Goal: Find specific page/section: Find specific page/section

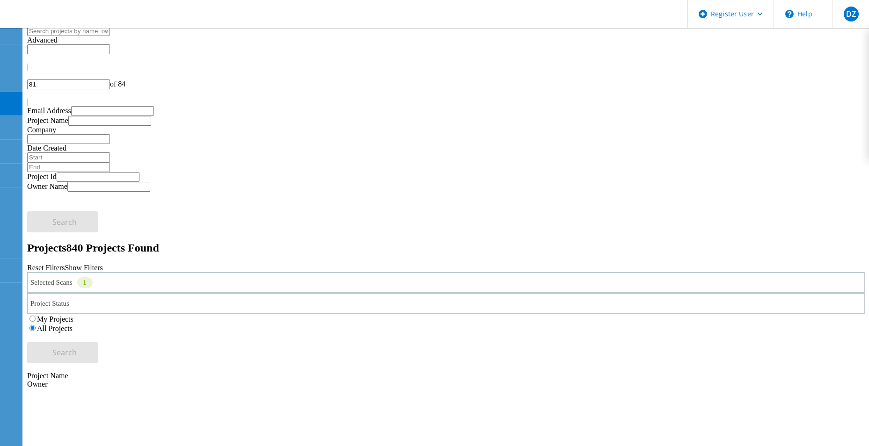
click at [246, 272] on div "Selected Scans 1" at bounding box center [446, 282] width 838 height 21
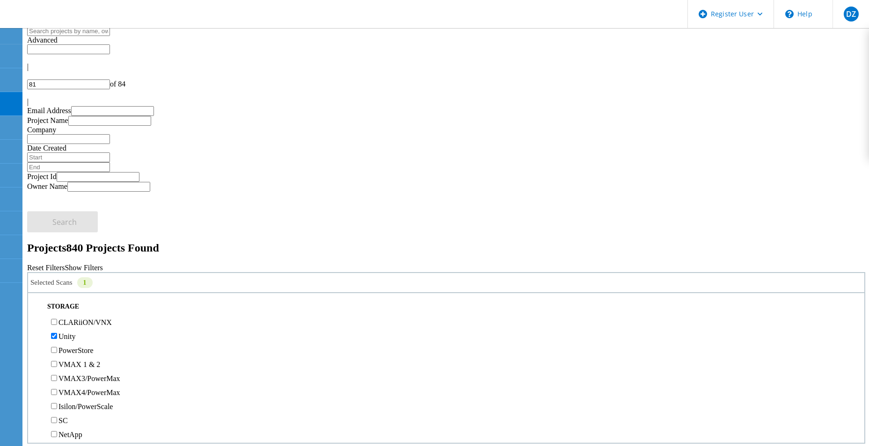
scroll to position [187, 0]
click at [70, 299] on label "Unity" at bounding box center [66, 303] width 17 height 8
click at [57, 300] on input "Unity" at bounding box center [54, 303] width 6 height 6
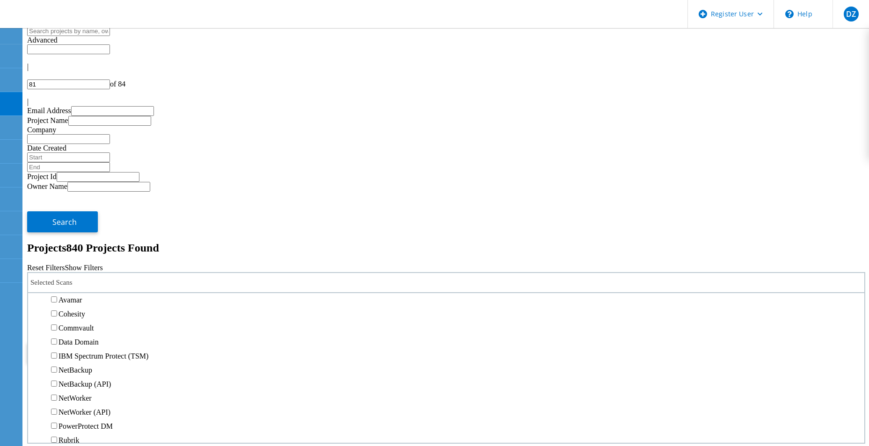
scroll to position [374, 0]
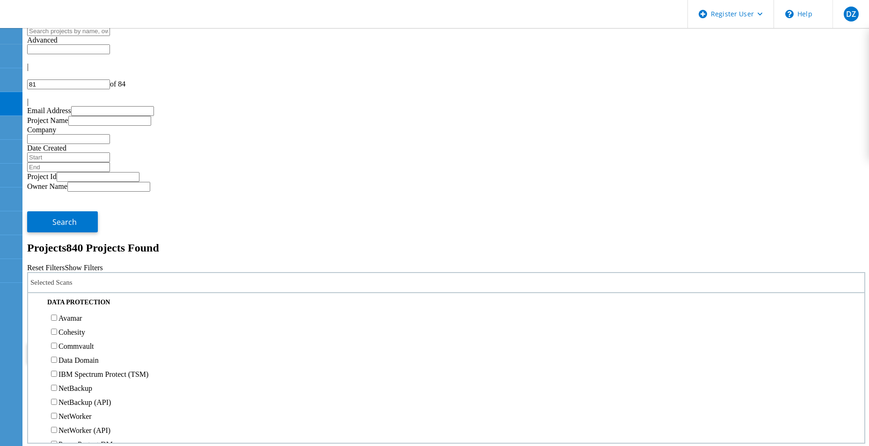
click at [73, 211] on label "NetApp" at bounding box center [70, 215] width 24 height 8
click at [57, 211] on input "NetApp" at bounding box center [54, 214] width 6 height 6
click at [98, 343] on button "Search" at bounding box center [62, 353] width 71 height 21
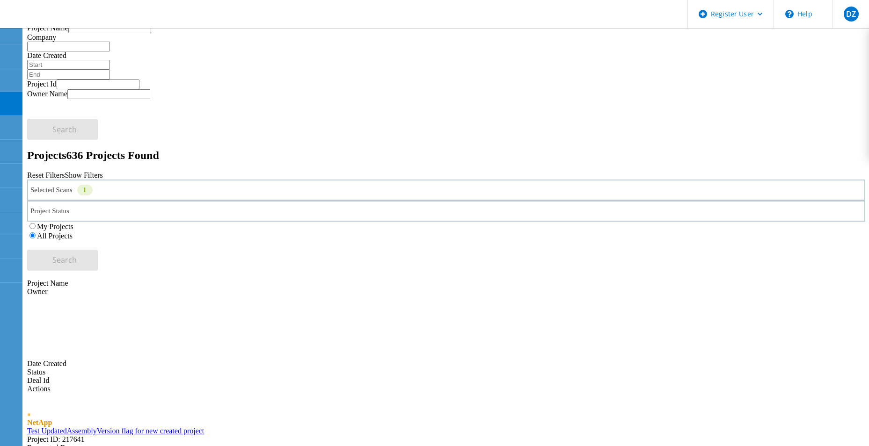
scroll to position [65, 0]
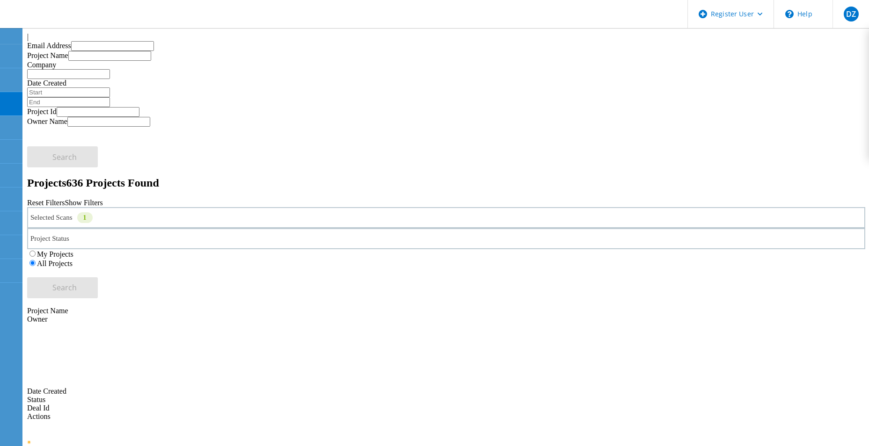
click at [27, 31] on icon at bounding box center [27, 31] width 0 height 0
click at [852, 41] on div "|" at bounding box center [446, 37] width 838 height 8
type input "64"
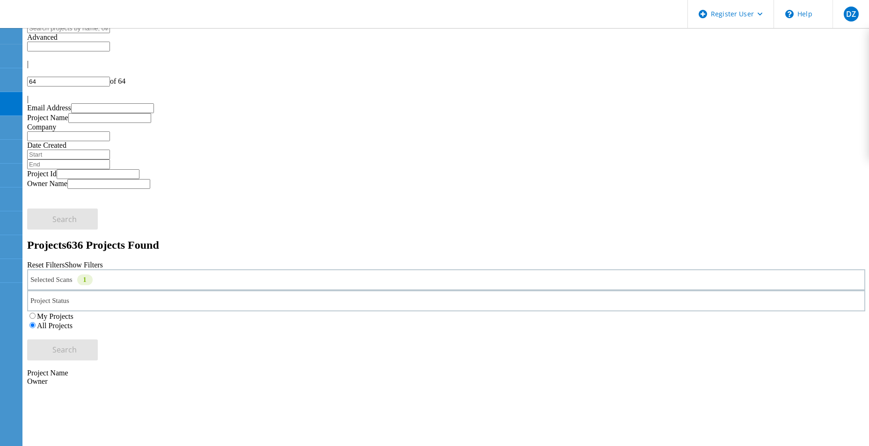
scroll to position [0, 0]
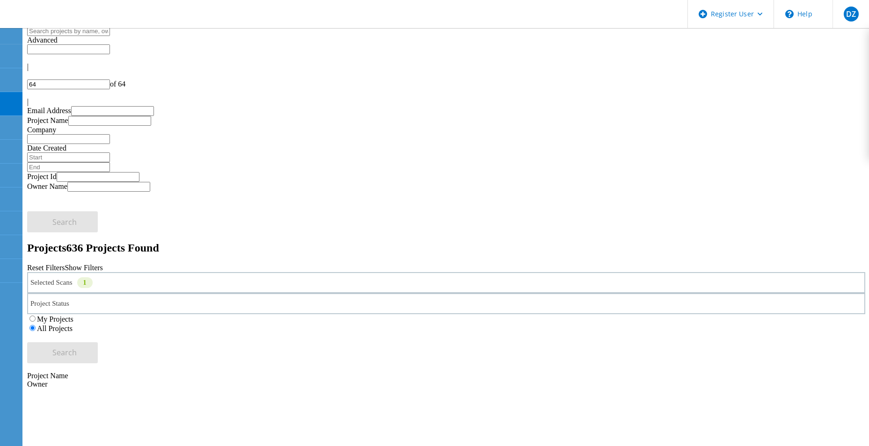
click at [250, 272] on div "Selected Scans 1" at bounding box center [446, 282] width 838 height 21
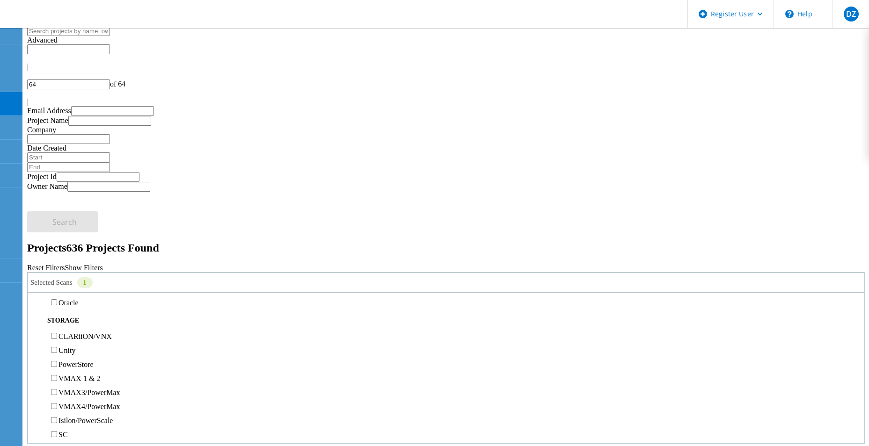
scroll to position [140, 0]
click at [75, 346] on label "Unity" at bounding box center [66, 350] width 17 height 8
click at [57, 347] on input "Unity" at bounding box center [54, 350] width 6 height 6
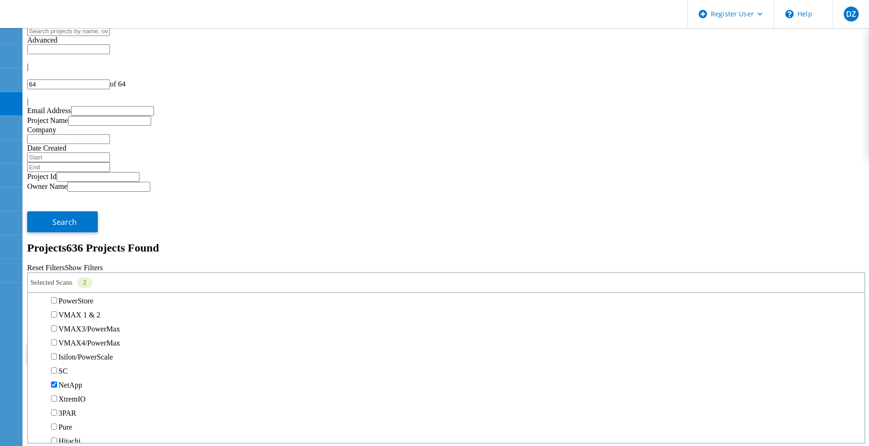
scroll to position [328, 0]
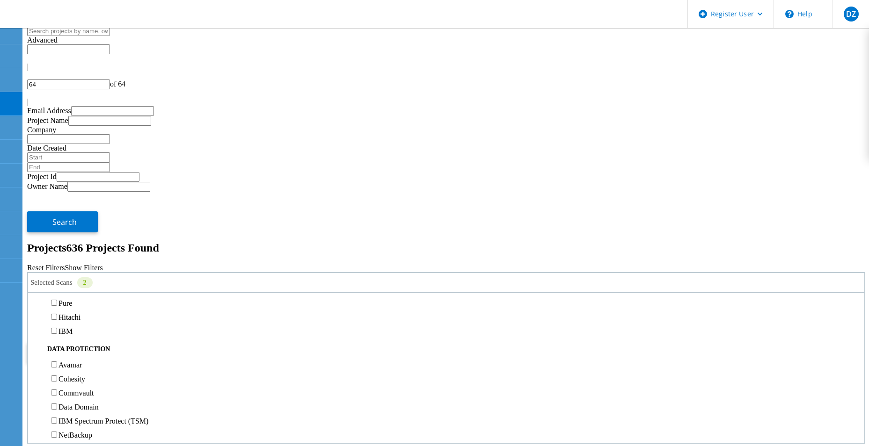
click at [78, 257] on label "NetApp" at bounding box center [70, 261] width 24 height 8
click at [57, 258] on input "NetApp" at bounding box center [54, 261] width 6 height 6
click at [77, 348] on span "Search" at bounding box center [64, 353] width 24 height 10
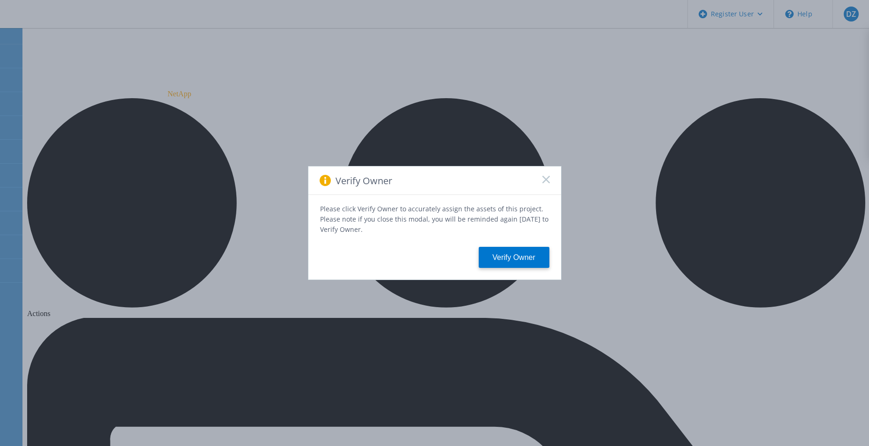
click at [547, 183] on rect at bounding box center [546, 179] width 8 height 8
